Goal: Information Seeking & Learning: Learn about a topic

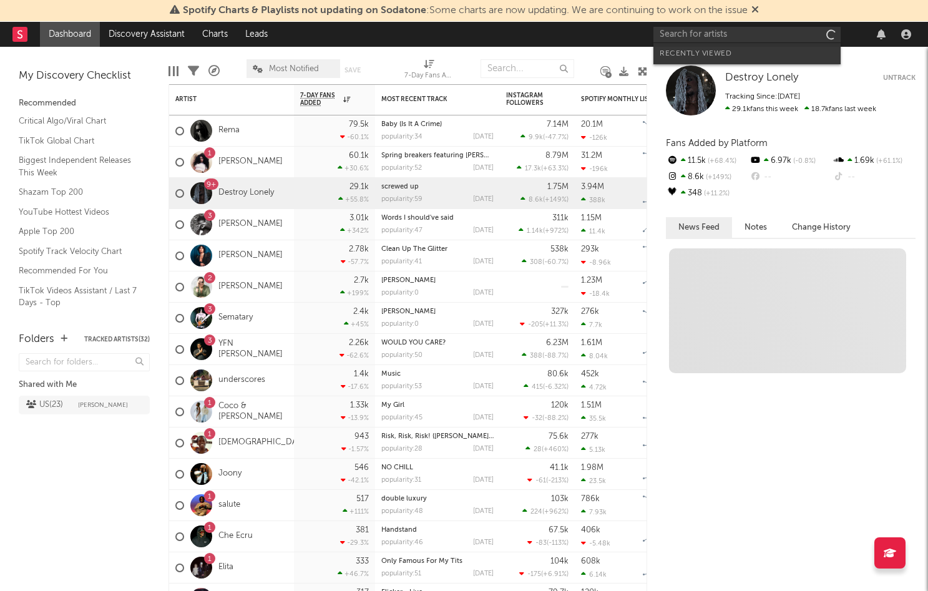
click at [703, 36] on input "text" at bounding box center [746, 35] width 187 height 16
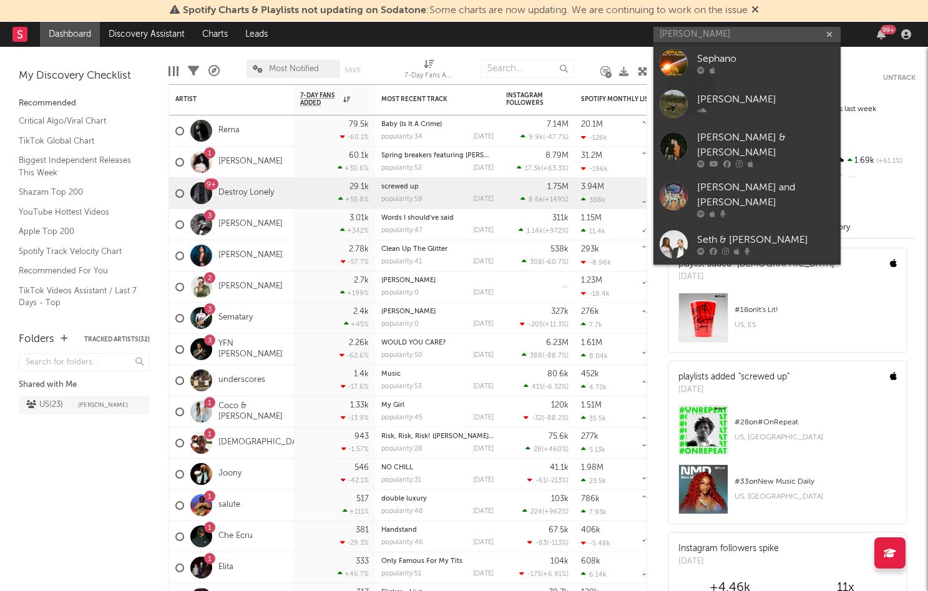
click at [703, 36] on input "[PERSON_NAME]" at bounding box center [746, 35] width 187 height 16
click at [725, 35] on input "[PERSON_NAME]" at bounding box center [746, 35] width 187 height 16
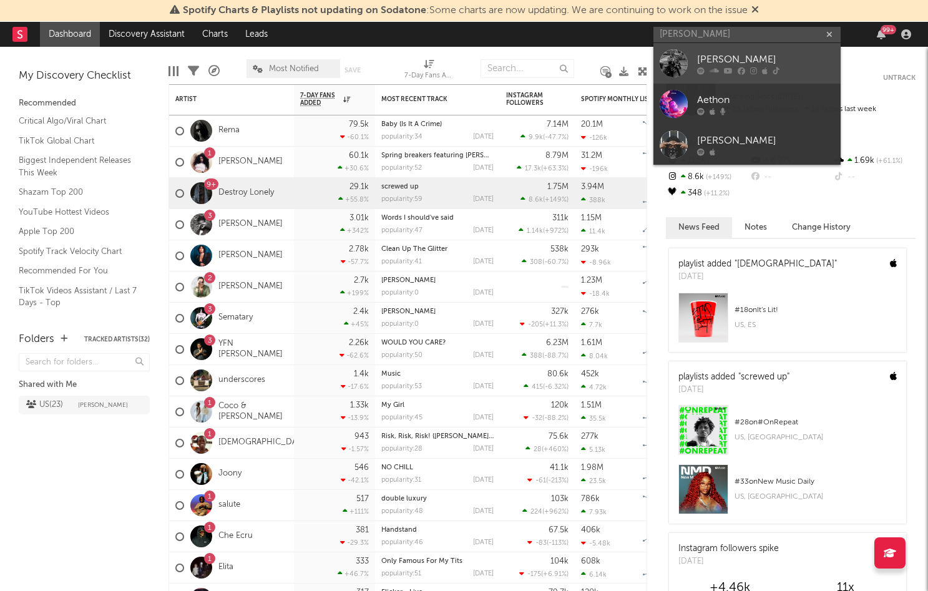
type input "[PERSON_NAME]"
click at [726, 58] on div "[PERSON_NAME]" at bounding box center [765, 59] width 137 height 15
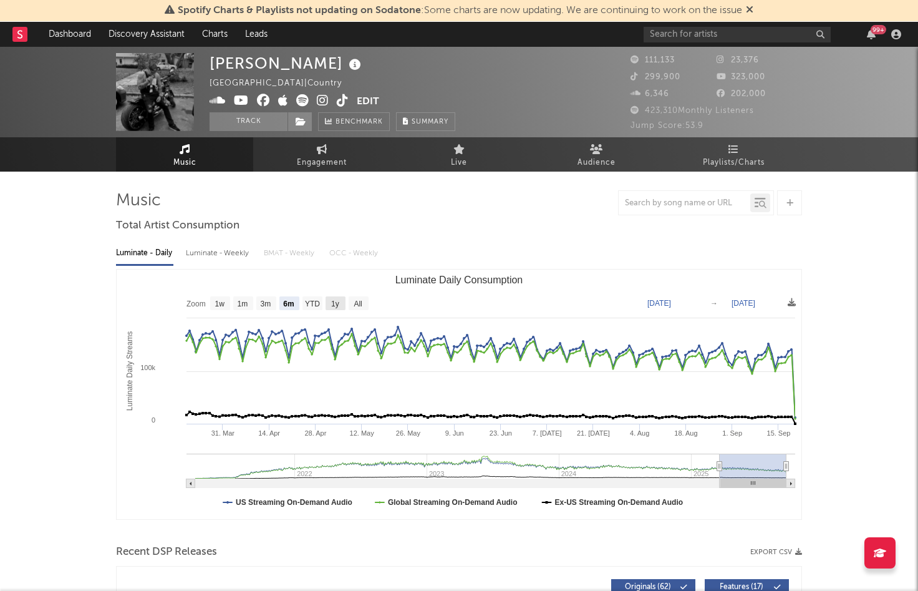
click at [333, 302] on text "1y" at bounding box center [335, 303] width 8 height 9
select select "1y"
type input "[DATE]"
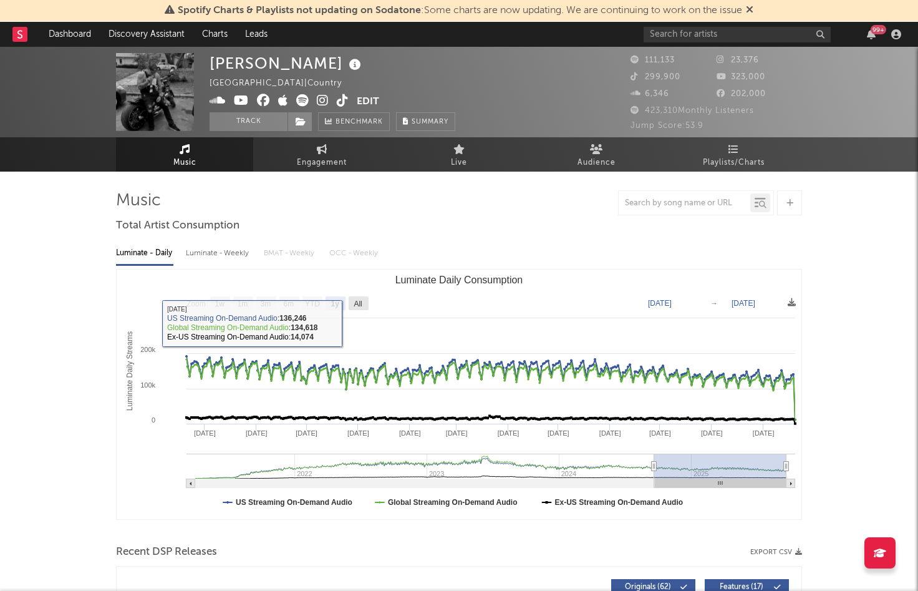
click at [362, 303] on text "All" at bounding box center [358, 303] width 8 height 9
select select "All"
type input "[DATE]"
